Goal: Complete application form: Complete application form

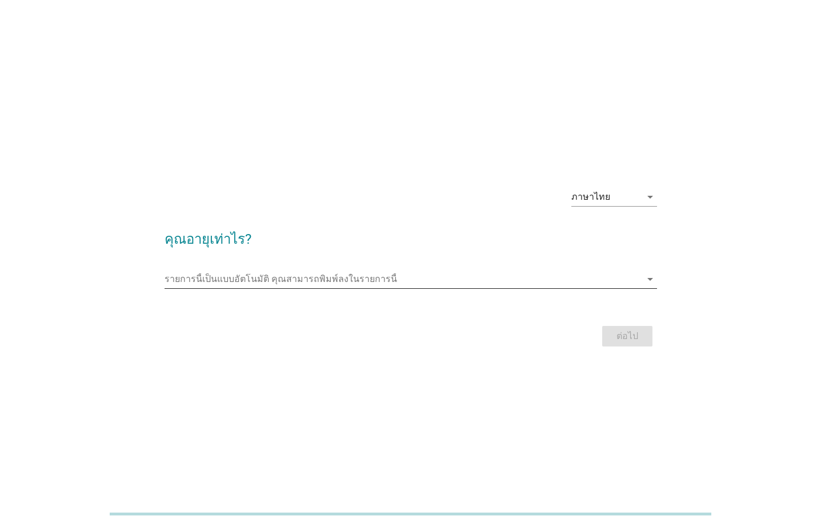
click at [388, 279] on input "รายการนี้เป็นแบบอัตโนมัติ คุณสามารถพิมพ์ลงในรายการนี้" at bounding box center [402, 279] width 476 height 18
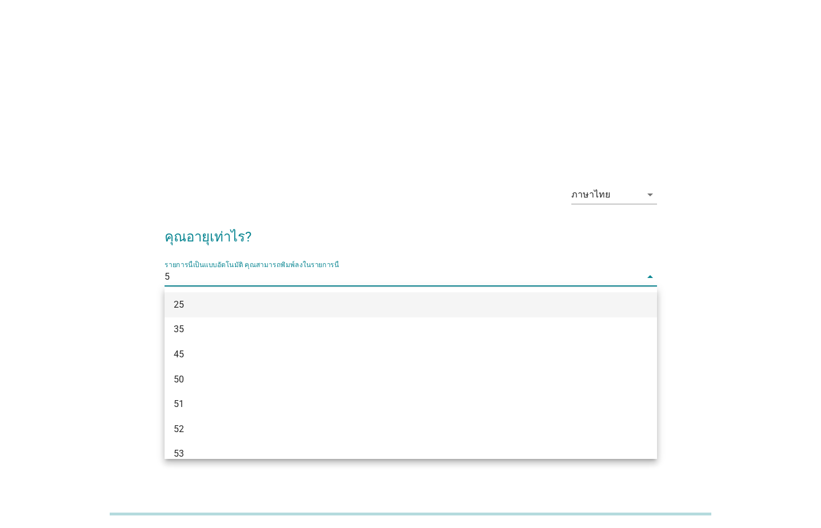
type input "50"
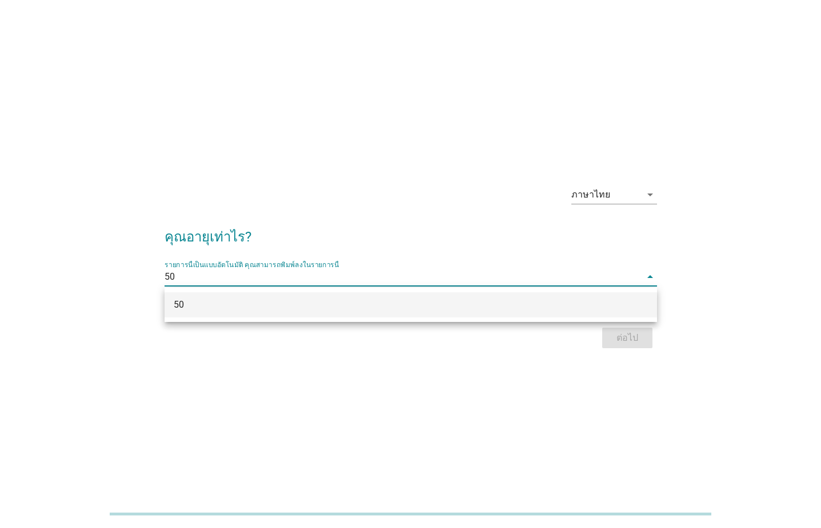
click at [401, 303] on div "50" at bounding box center [391, 305] width 435 height 14
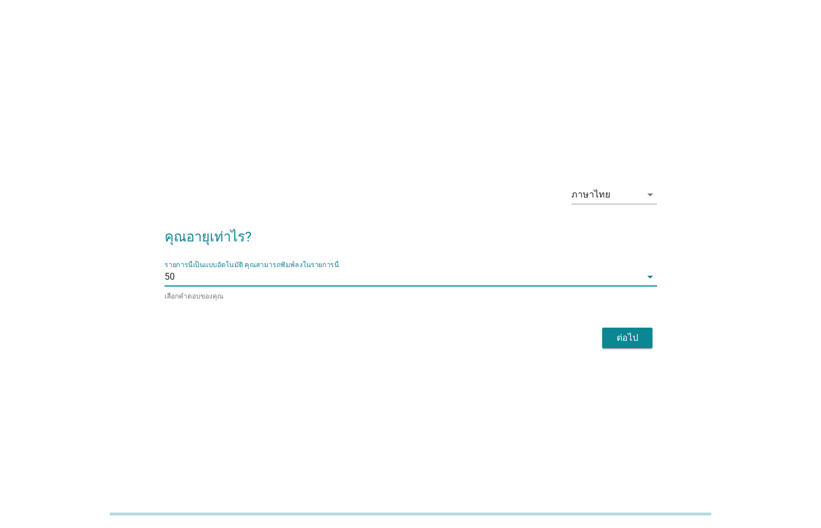
click at [624, 340] on div "ต่อไป" at bounding box center [627, 338] width 32 height 14
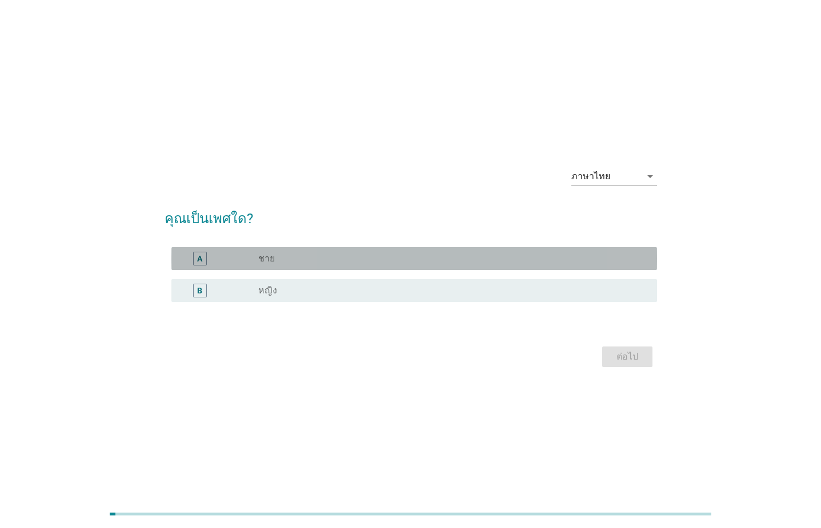
click at [197, 257] on div "A" at bounding box center [199, 258] width 5 height 12
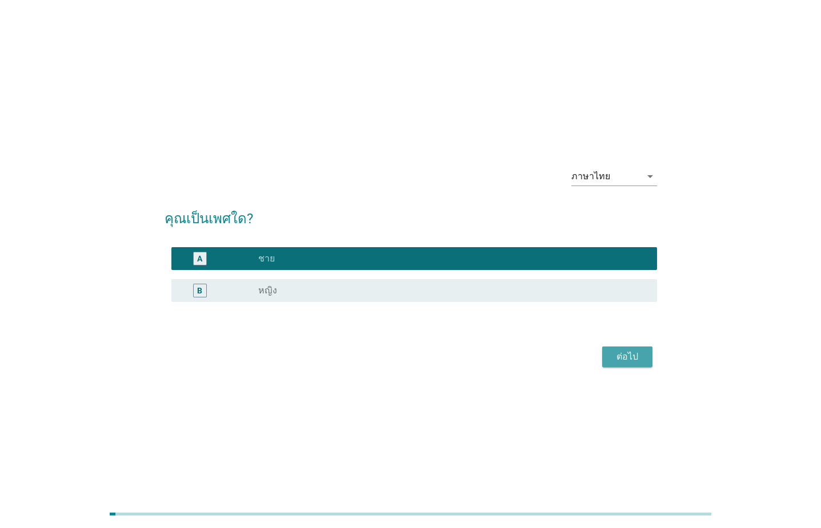
click at [617, 355] on div "ต่อไป" at bounding box center [627, 357] width 32 height 14
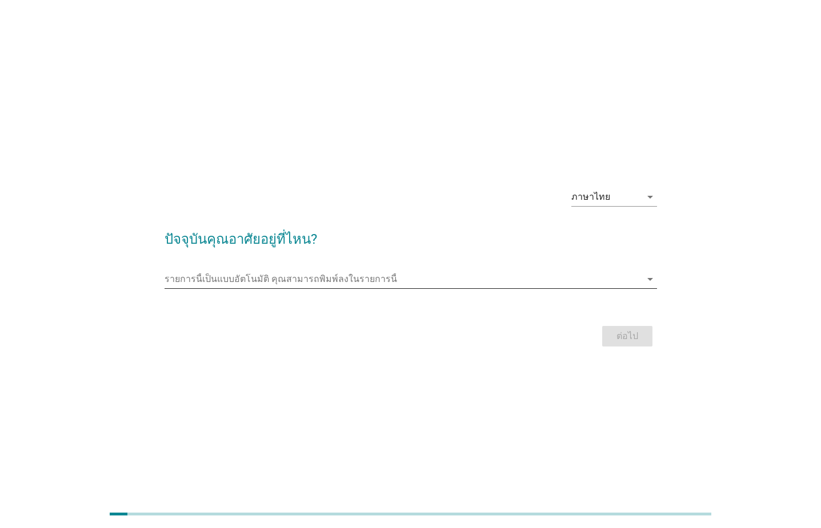
click at [344, 280] on input "รายการนี้เป็นแบบอัตโนมัติ คุณสามารถพิมพ์ลงในรายการนี้" at bounding box center [402, 279] width 476 height 18
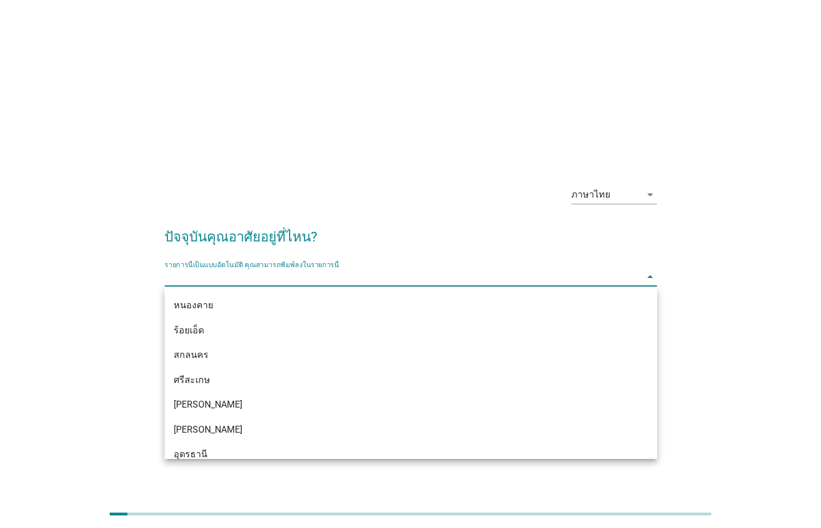
scroll to position [336, 0]
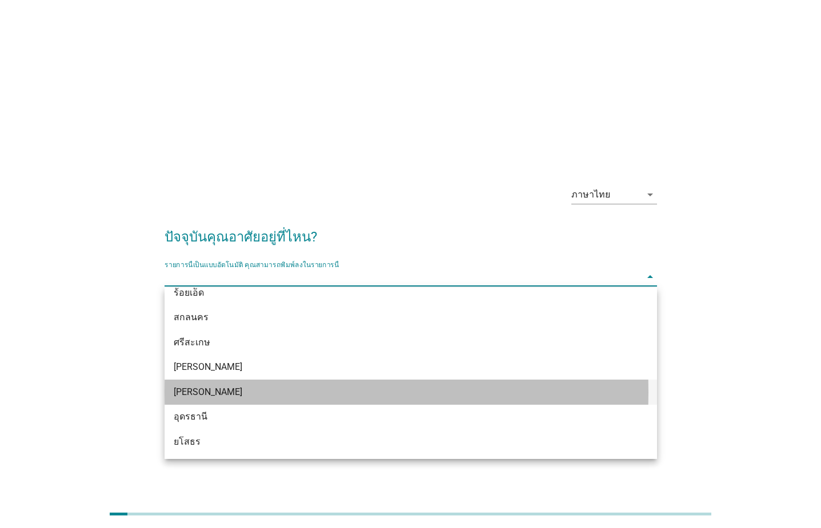
click at [206, 397] on div "[PERSON_NAME]" at bounding box center [391, 392] width 435 height 14
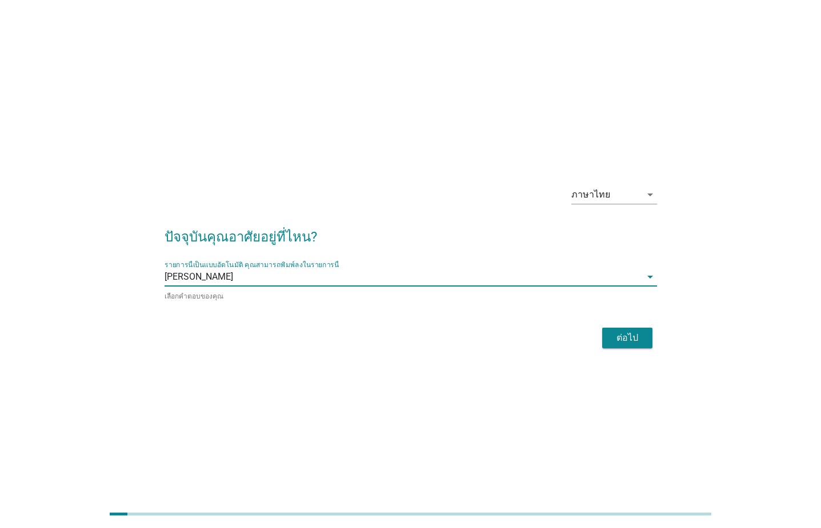
click at [617, 342] on div "ต่อไป" at bounding box center [627, 338] width 32 height 14
